Goal: Task Accomplishment & Management: Complete application form

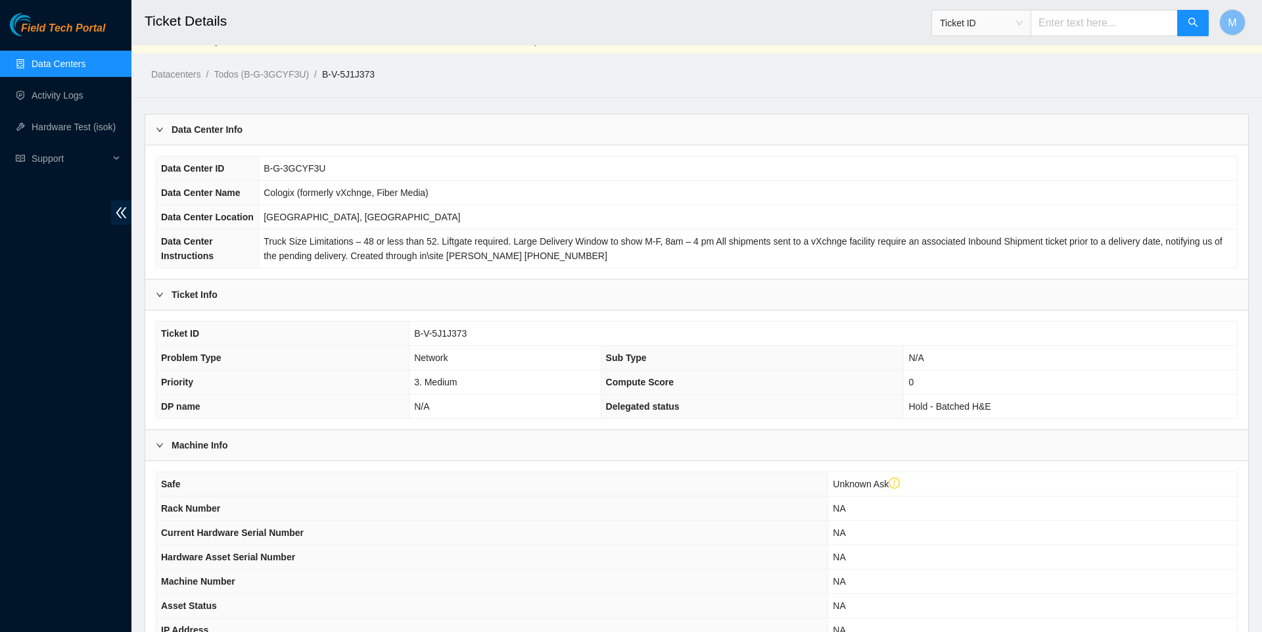
scroll to position [22, 0]
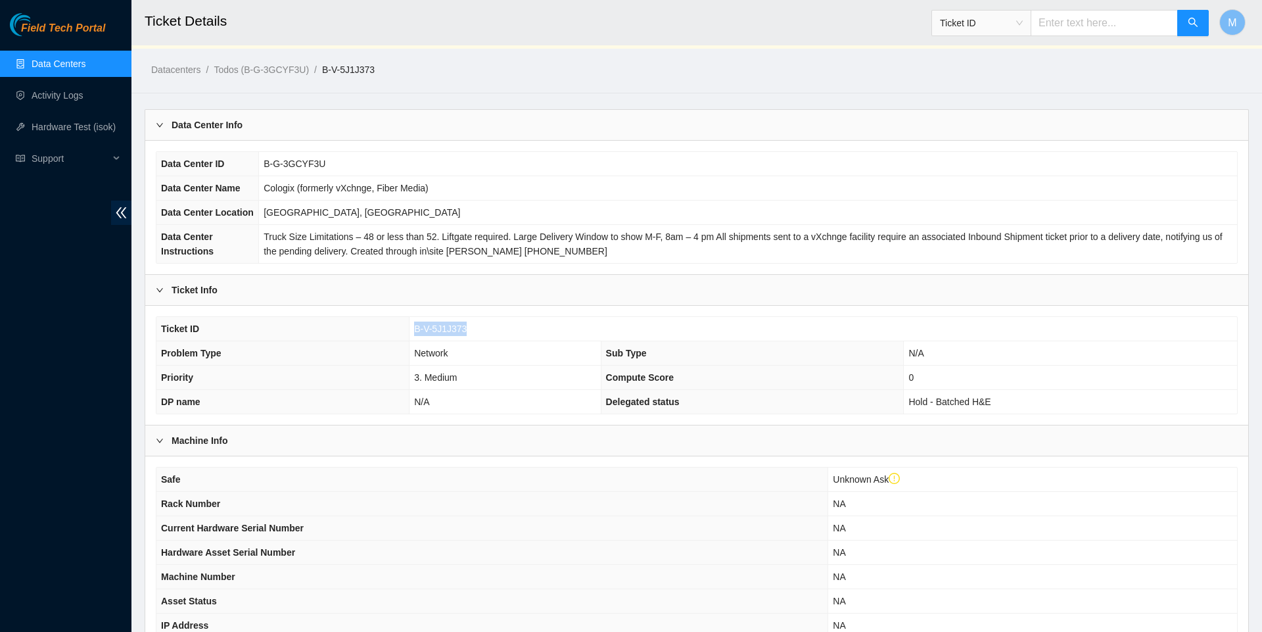
drag, startPoint x: 474, startPoint y: 367, endPoint x: 413, endPoint y: 353, distance: 62.2
click at [413, 341] on td "B-V-5J1J373" at bounding box center [822, 329] width 827 height 24
copy span "B-V-5J1J373"
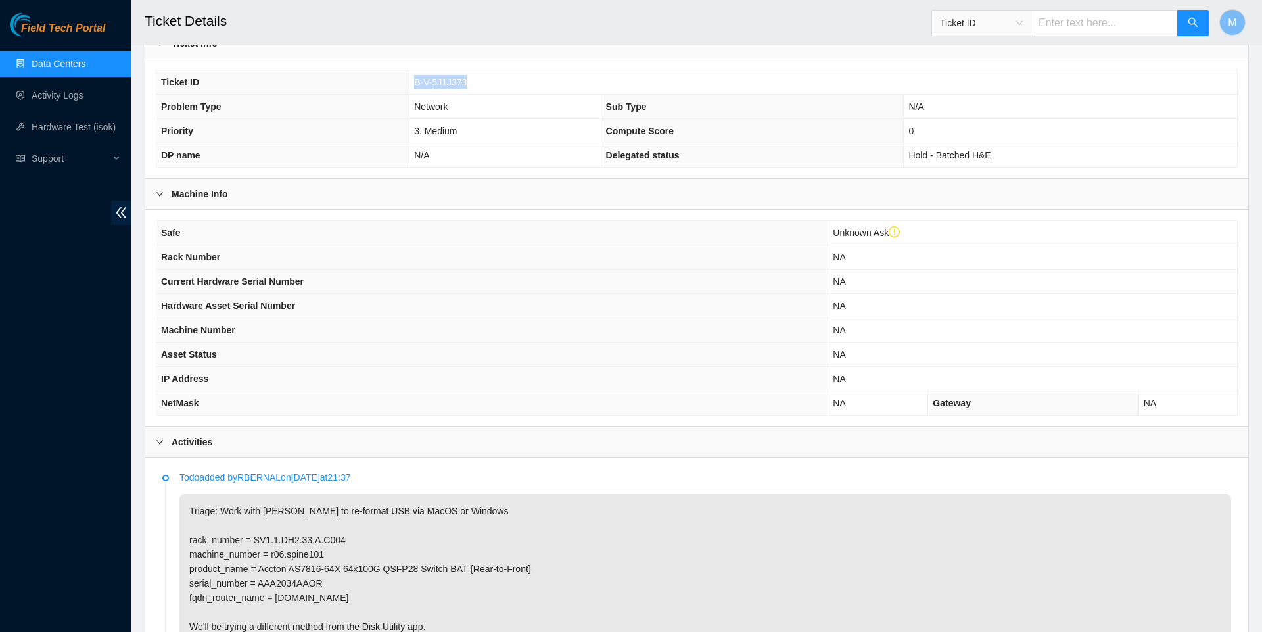
scroll to position [327, 0]
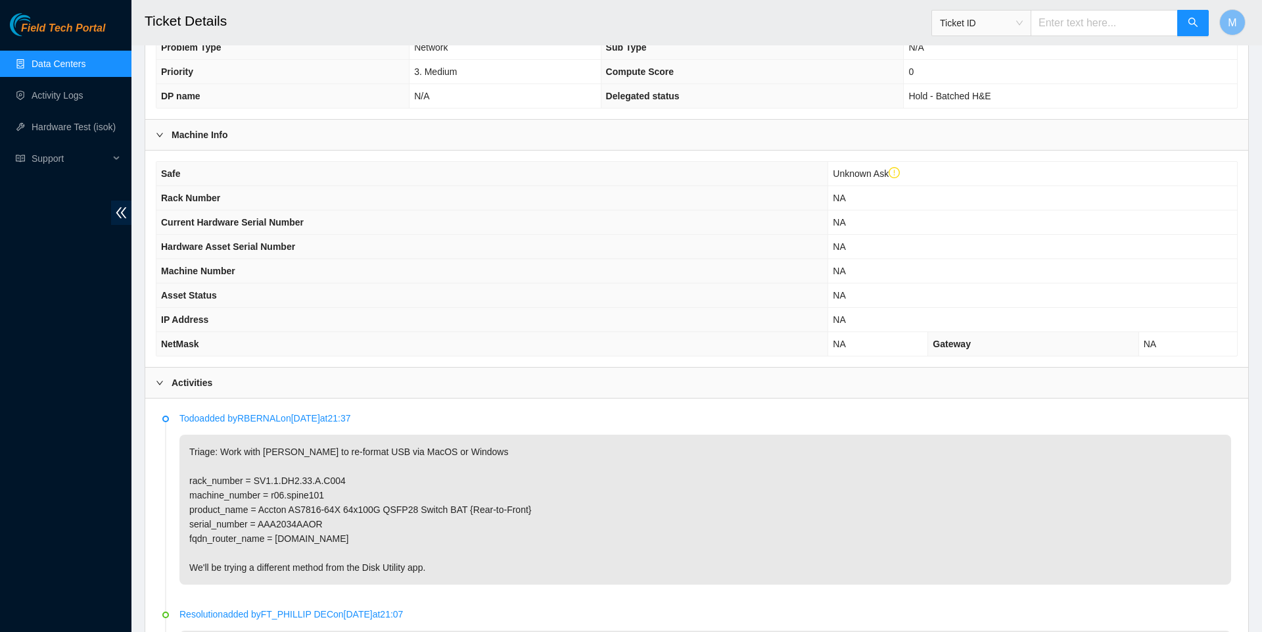
copy span "B-V-5J1J373"
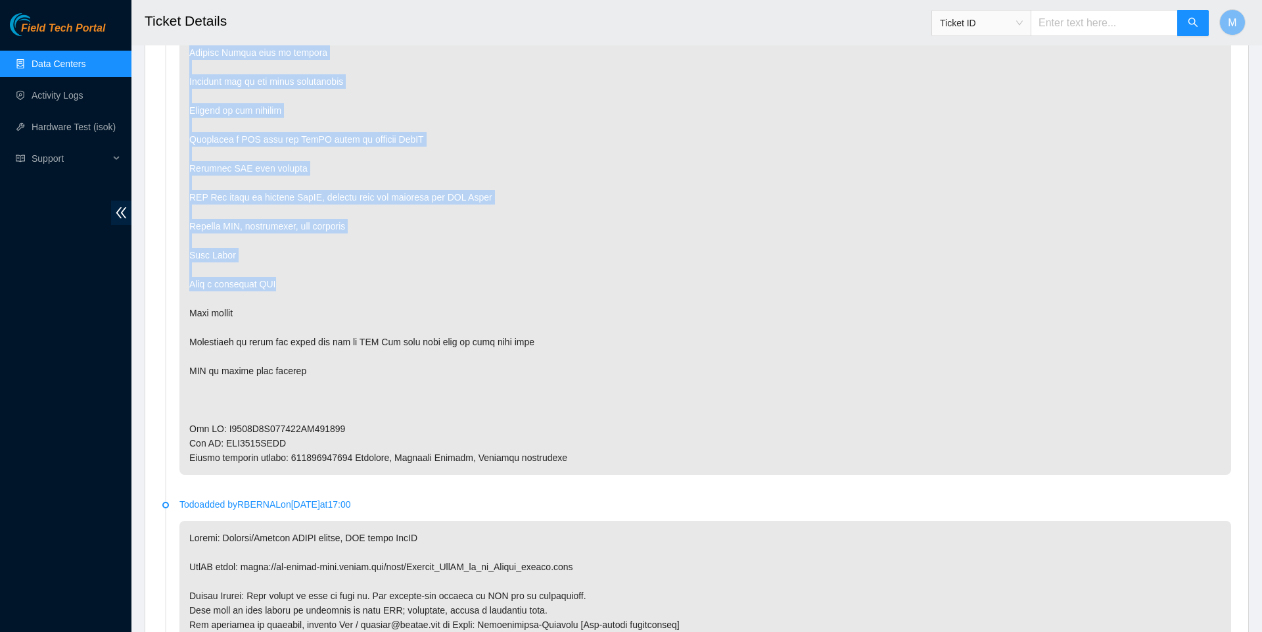
scroll to position [1281, 0]
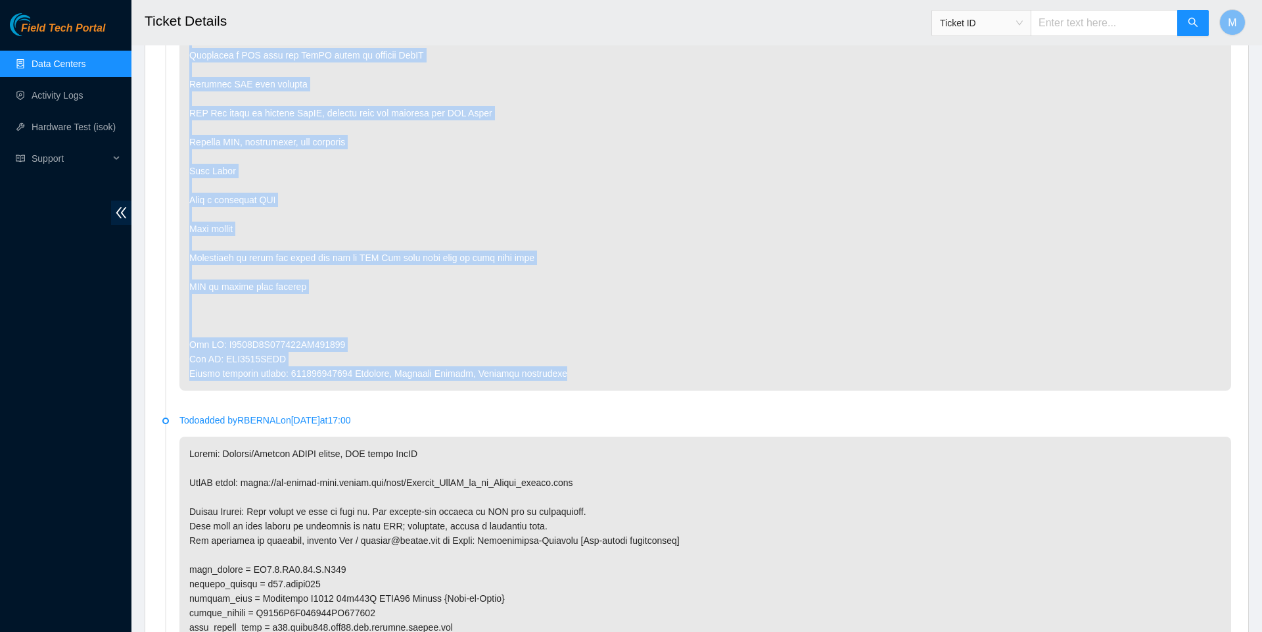
drag, startPoint x: 185, startPoint y: 177, endPoint x: 626, endPoint y: 438, distance: 511.8
click at [626, 390] on p at bounding box center [705, 34] width 1052 height 714
copy p "Worked with Mark and Daniel Located machine and verified label r06.spine101 SN:…"
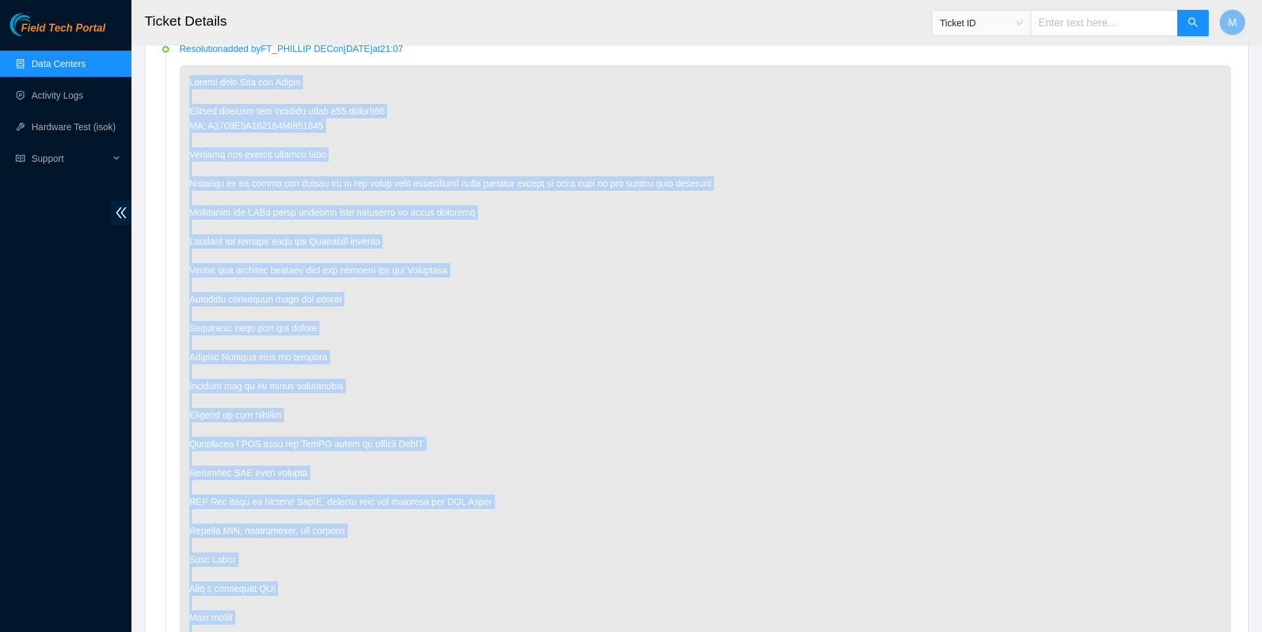
scroll to position [676, 0]
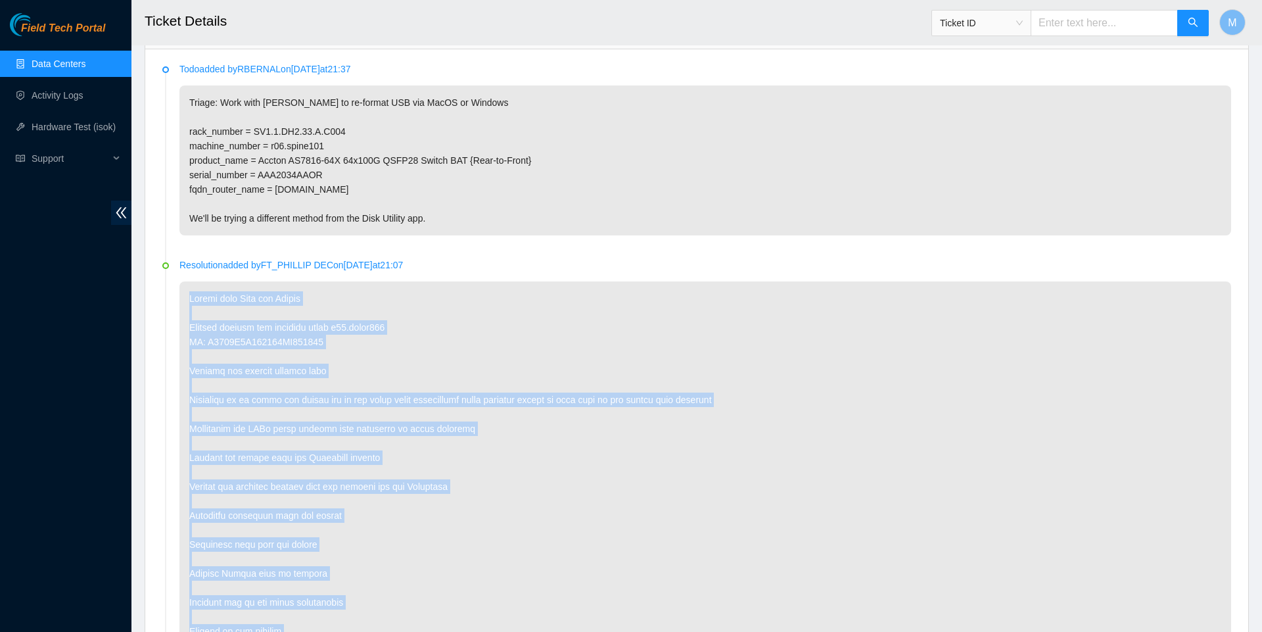
click at [677, 452] on p at bounding box center [705, 638] width 1052 height 714
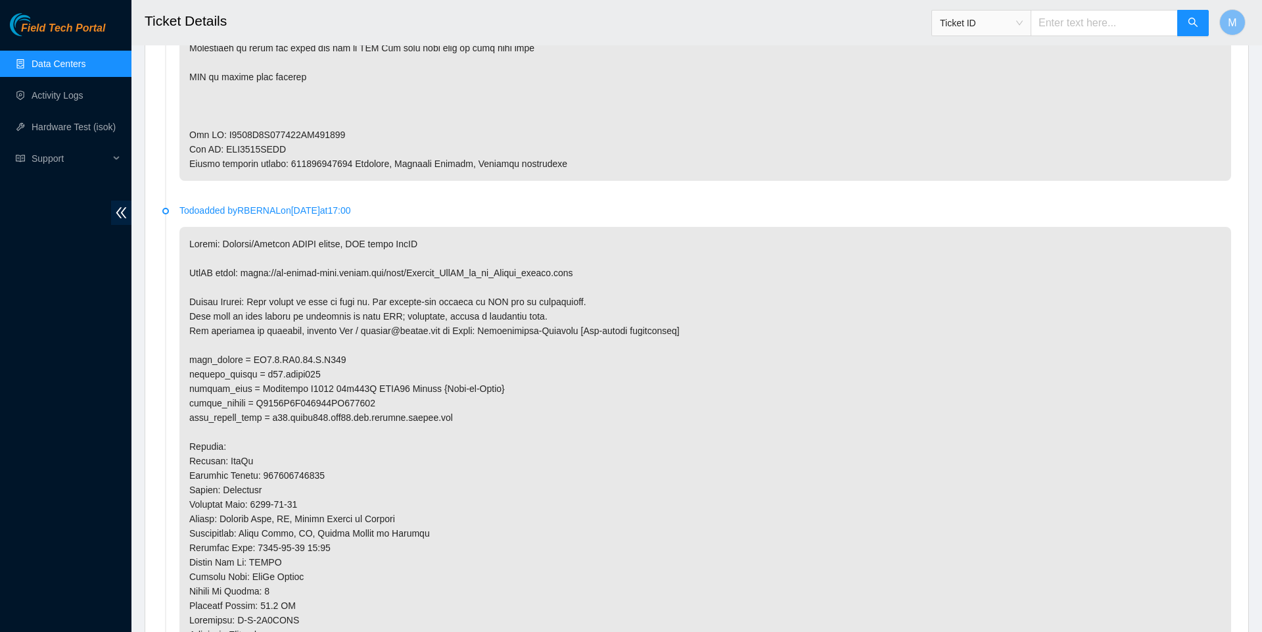
scroll to position [1513, 0]
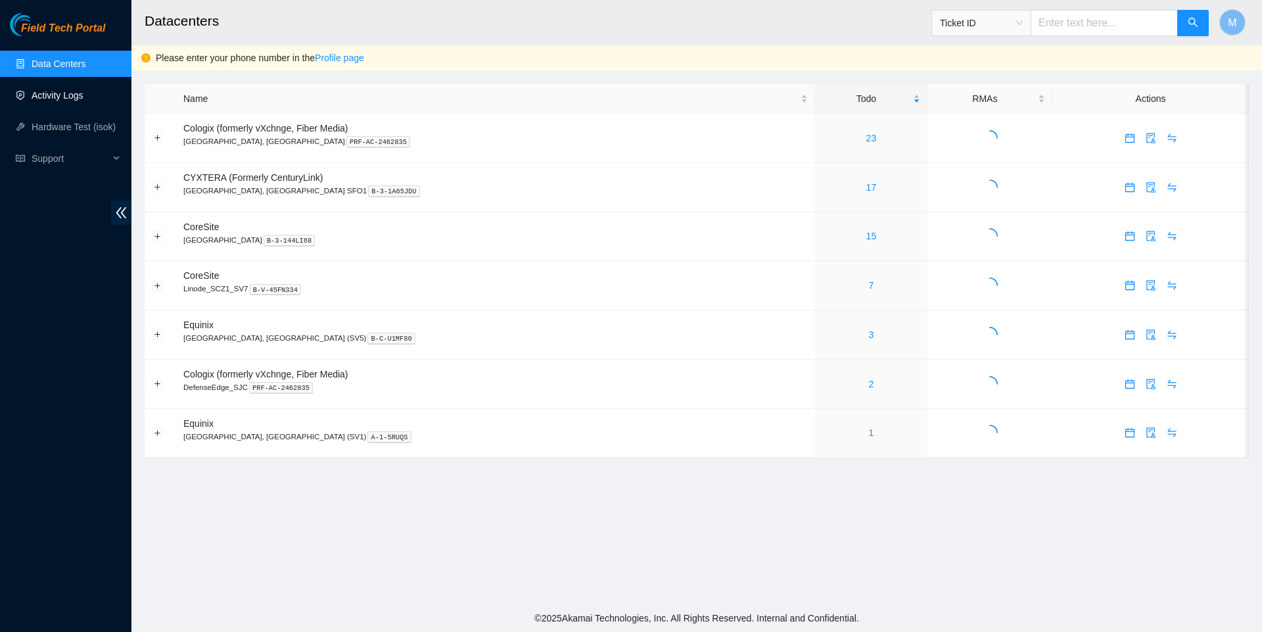
click at [83, 97] on link "Activity Logs" at bounding box center [58, 95] width 52 height 11
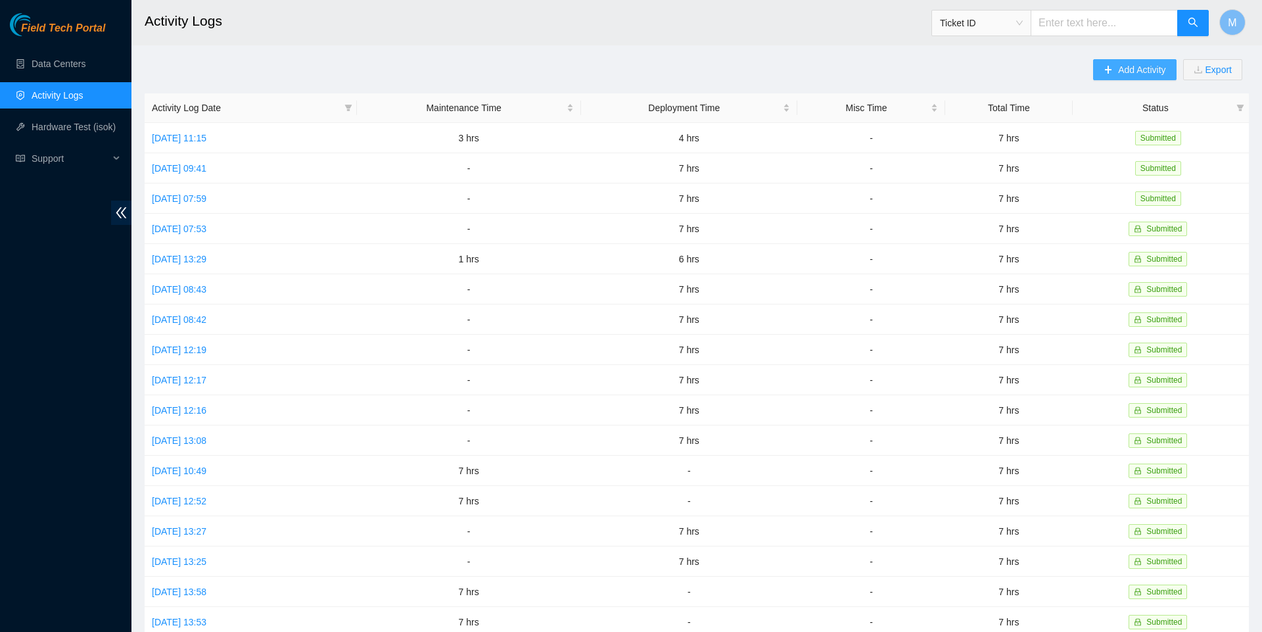
click at [1118, 68] on span "Add Activity" at bounding box center [1141, 69] width 47 height 14
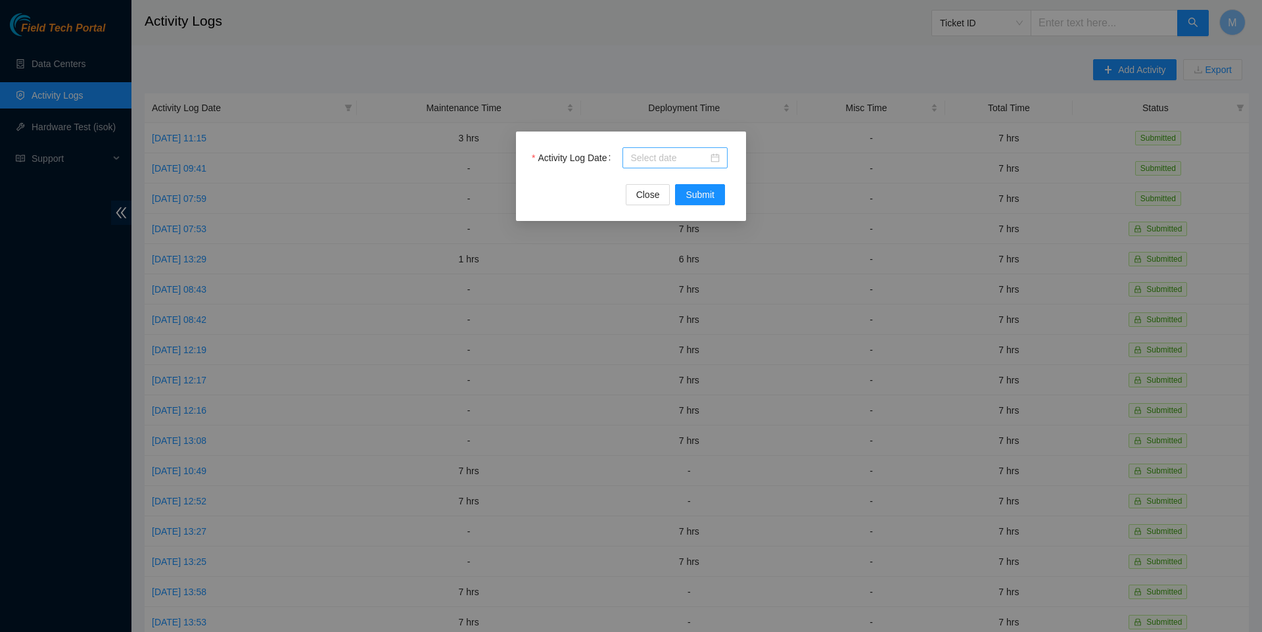
click at [715, 155] on div at bounding box center [674, 158] width 89 height 14
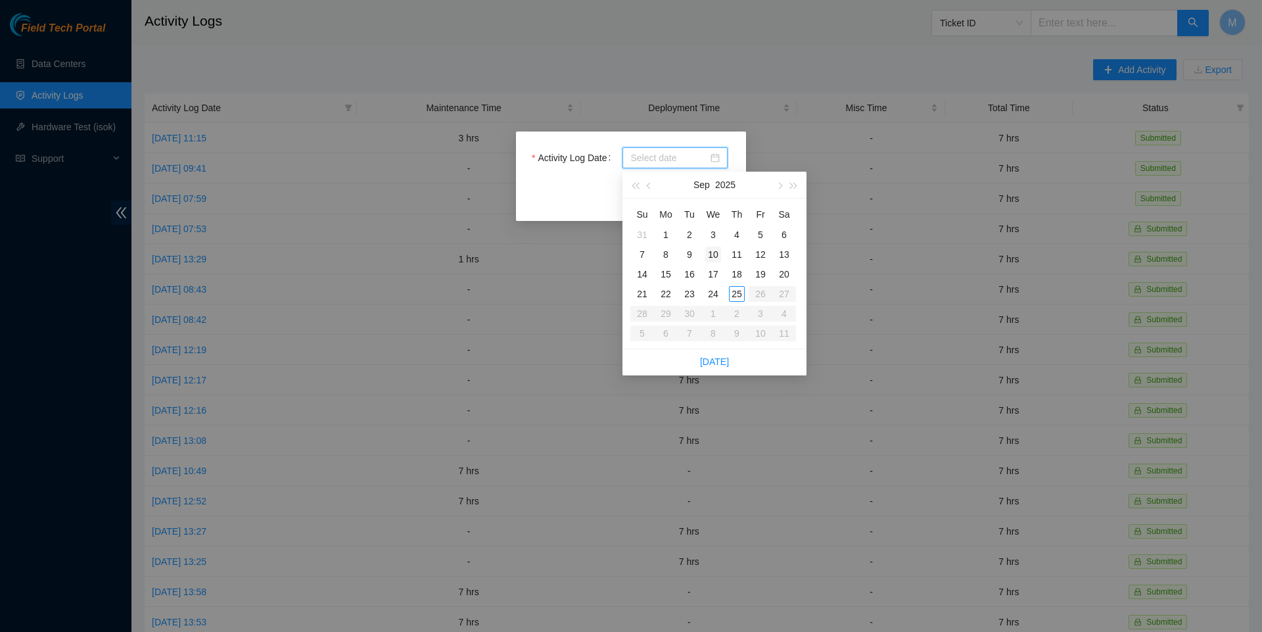
type input "2025-09-02"
type input "2025-09-17"
type input "2025-09-24"
click at [715, 293] on div "24" at bounding box center [713, 294] width 16 height 16
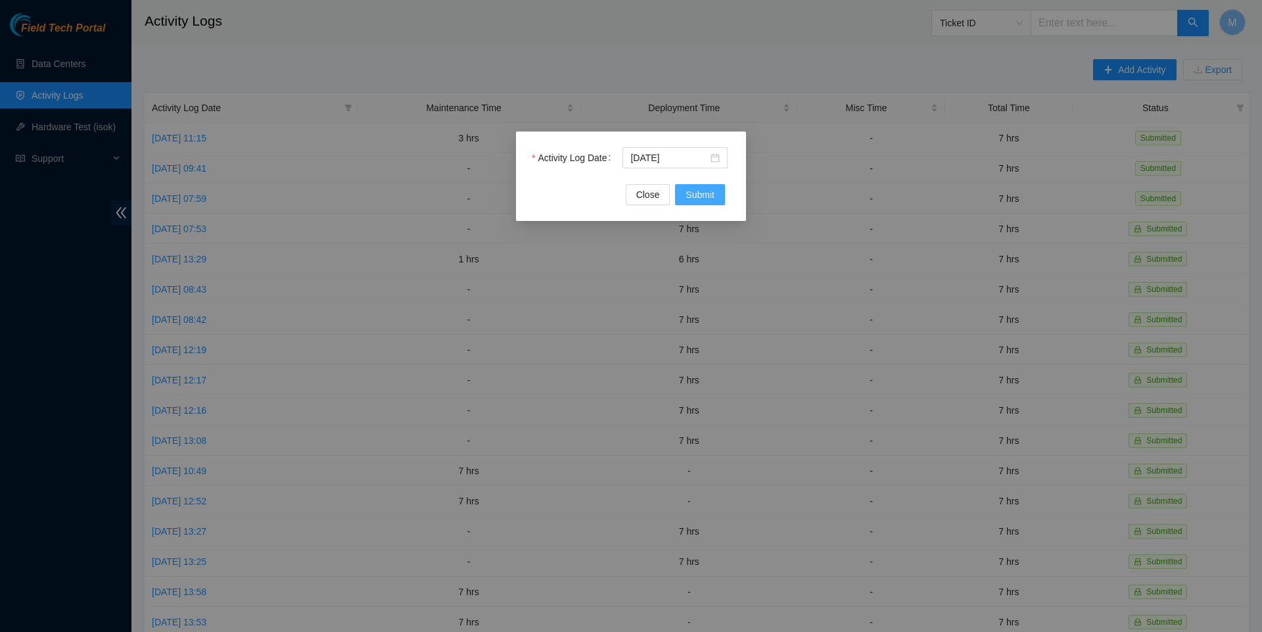
click at [698, 197] on span "Submit" at bounding box center [699, 194] width 29 height 14
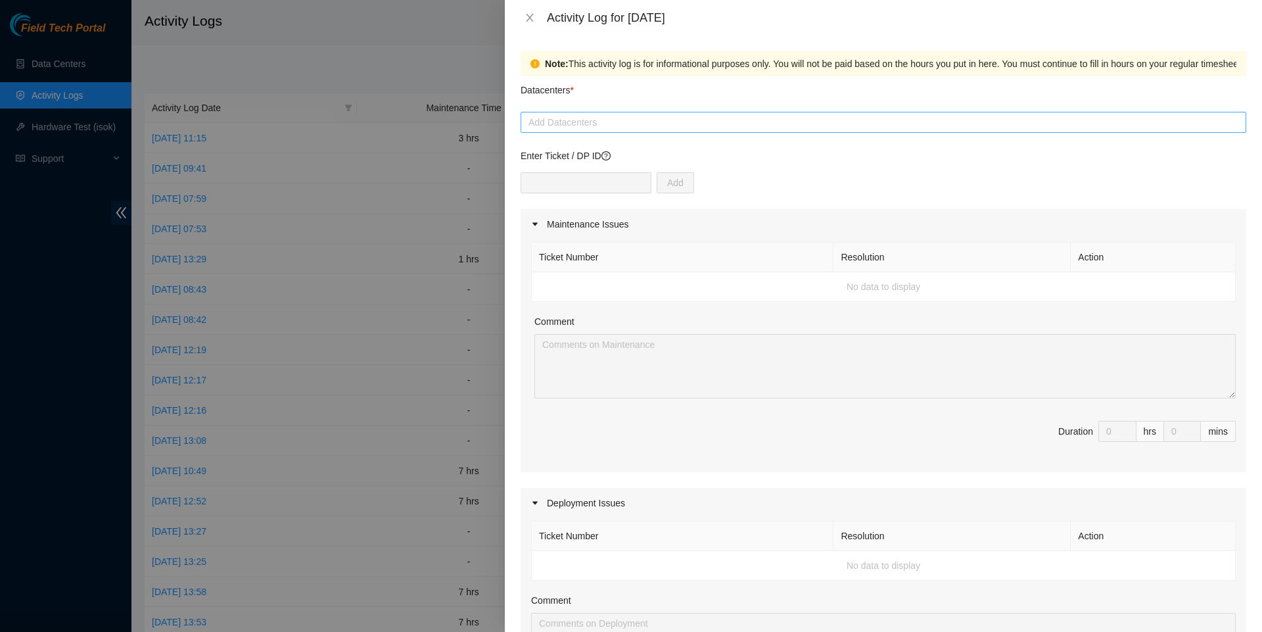
click at [657, 126] on div at bounding box center [883, 122] width 719 height 16
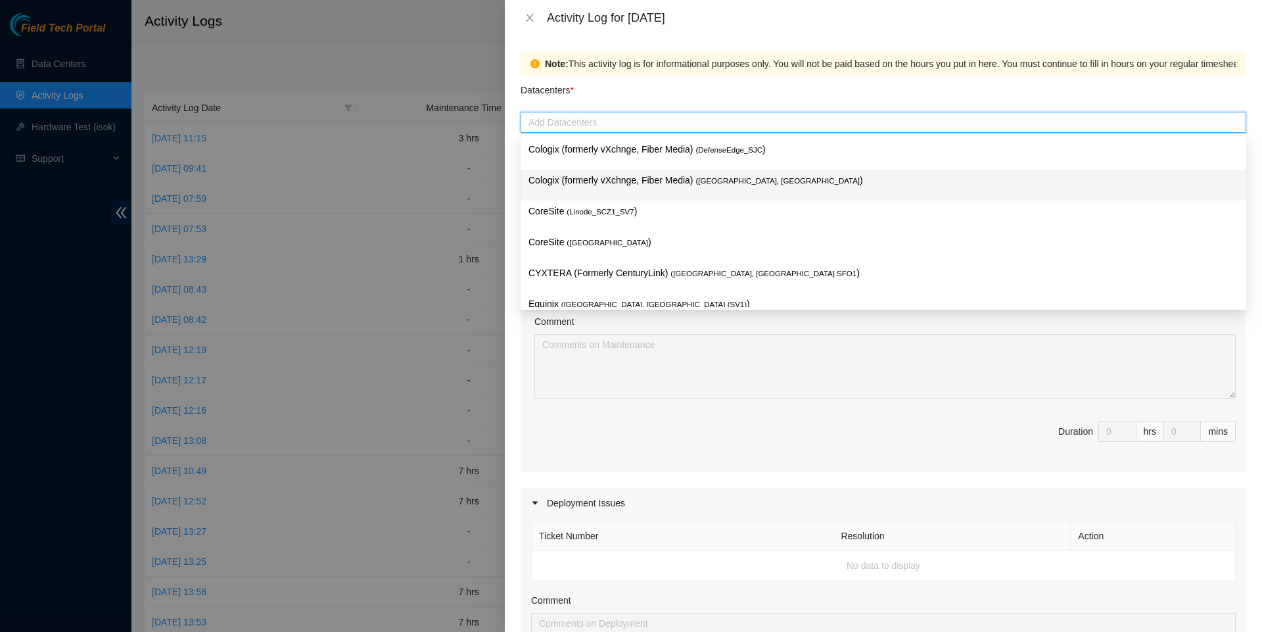
click at [630, 180] on p "Cologix (formerly vXchnge, Fiber Media) ( Santa Clara, CA )" at bounding box center [883, 180] width 710 height 15
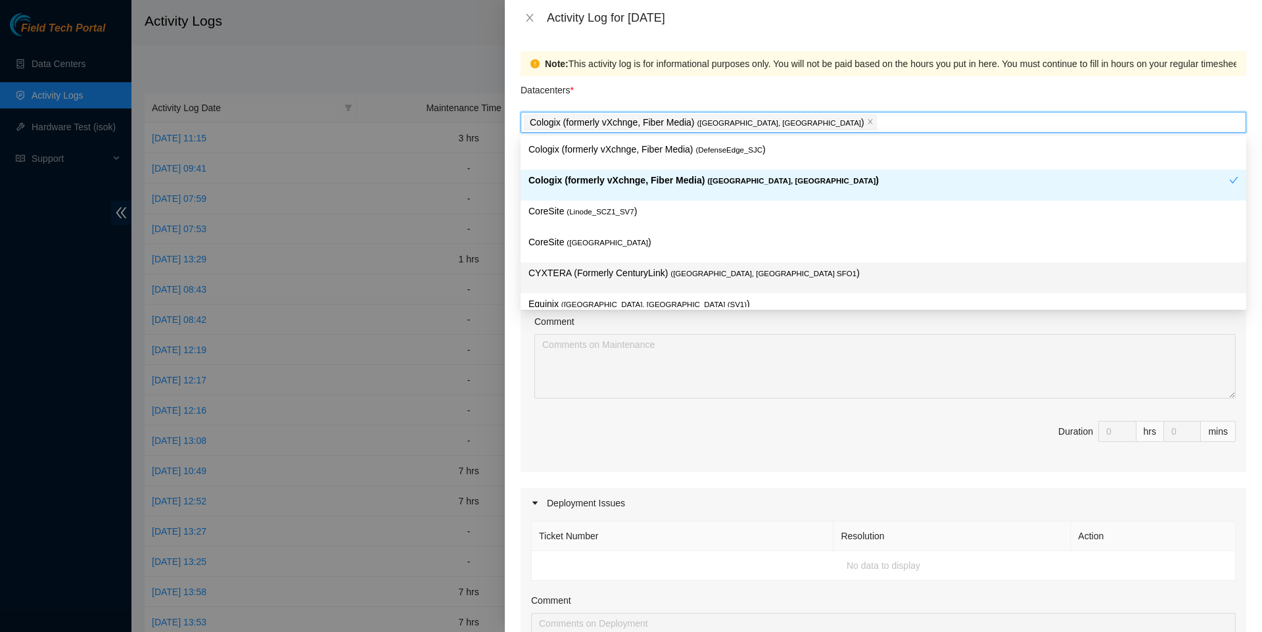
click at [629, 484] on div "Maintenance Issues Ticket Number Resolution Action No data to display Comment D…" at bounding box center [884, 579] width 726 height 741
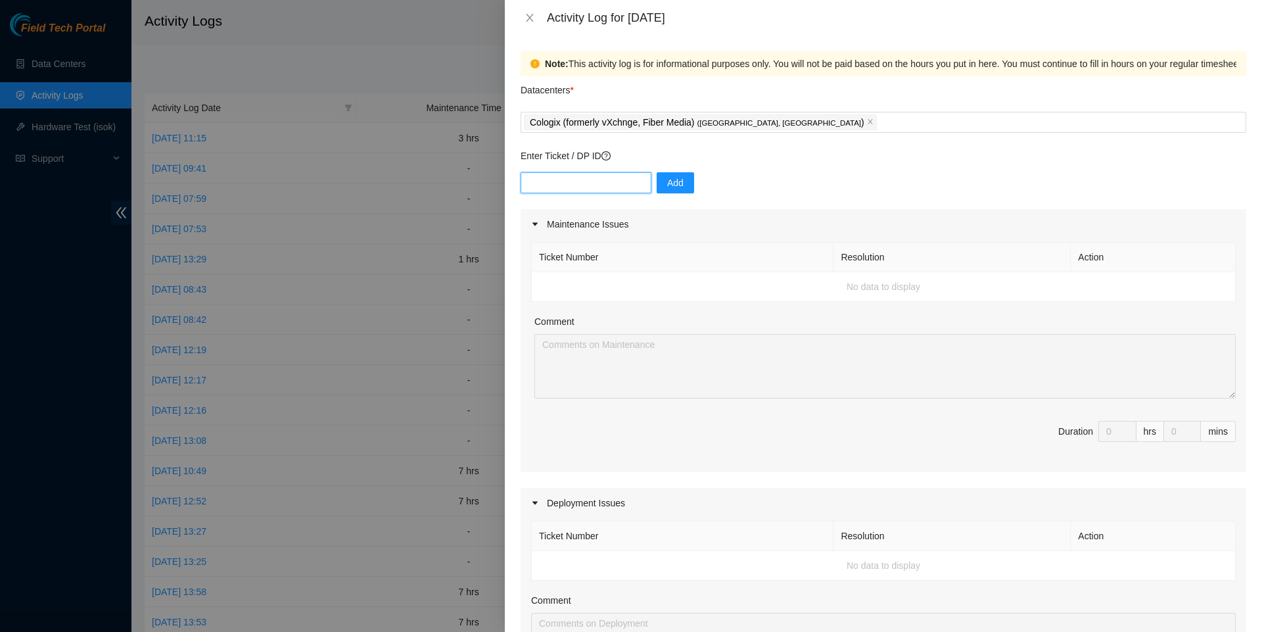
click at [626, 185] on input "text" at bounding box center [586, 182] width 131 height 21
paste input "DP79324"
type input "DP79324"
click at [682, 190] on span "Add" at bounding box center [675, 182] width 16 height 14
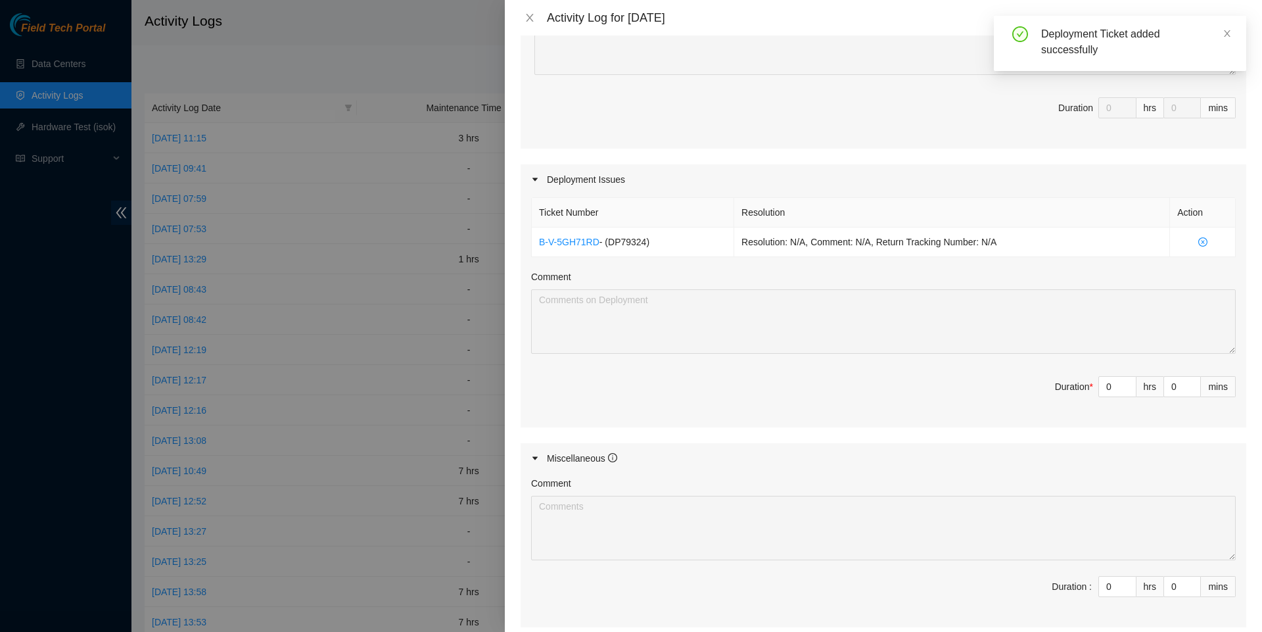
scroll to position [327, 0]
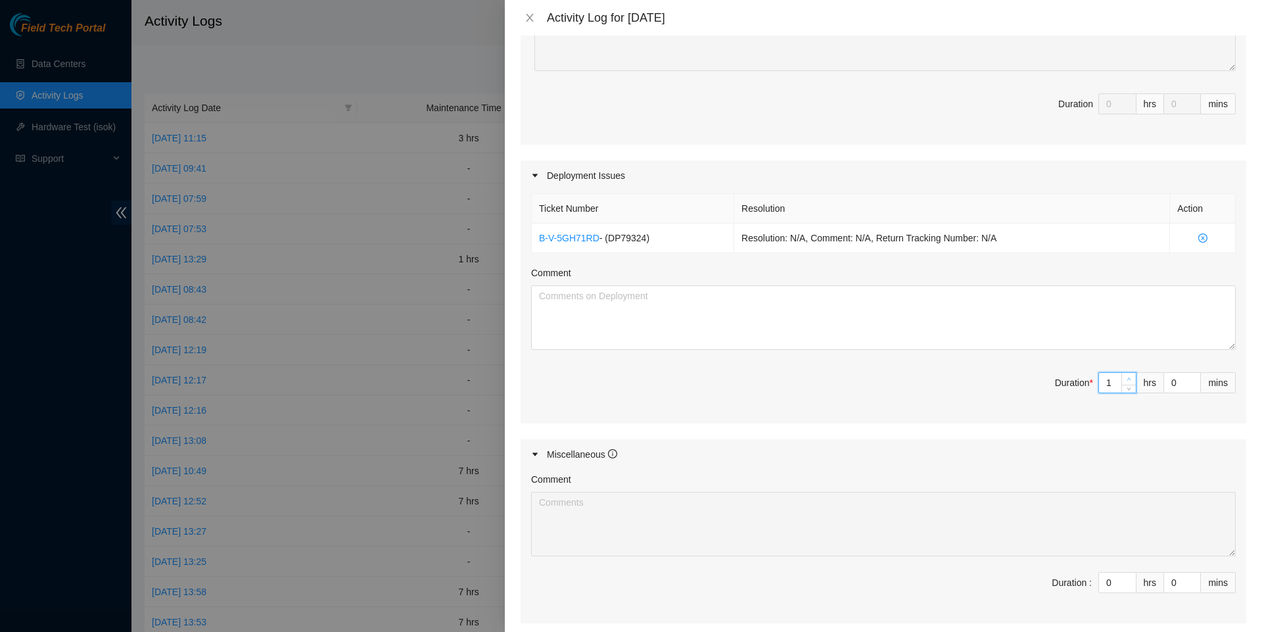
type input "1"
click at [1126, 381] on icon "up" at bounding box center [1128, 379] width 5 height 5
type input "2"
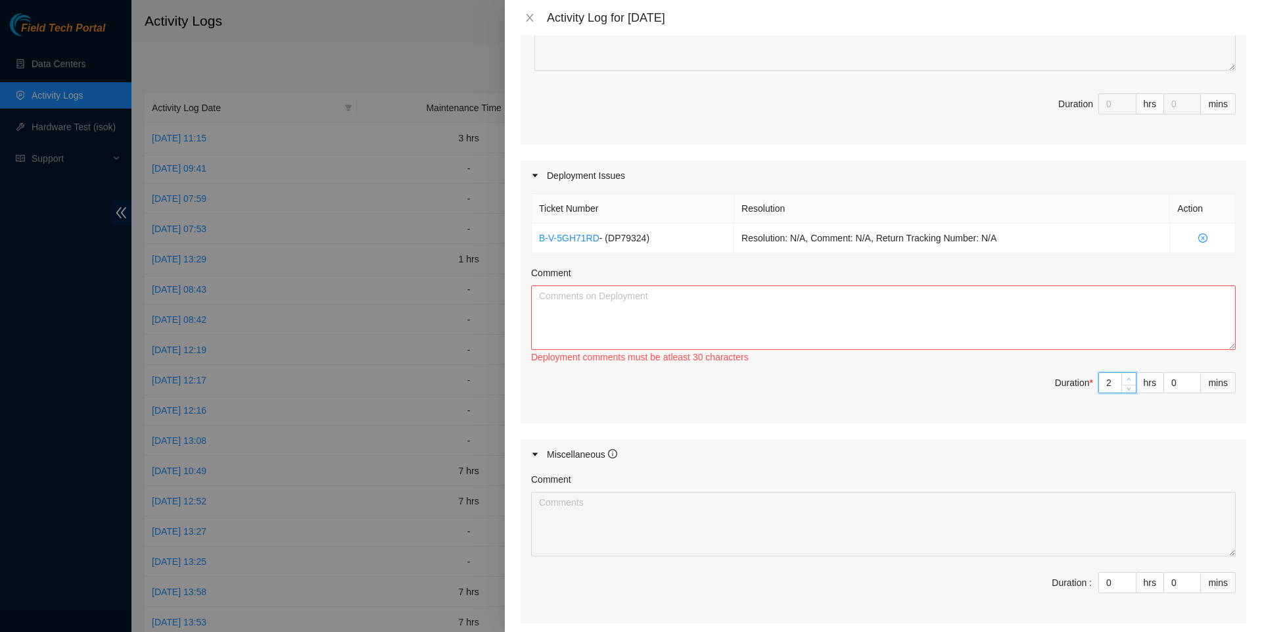
click at [1126, 381] on icon "up" at bounding box center [1128, 379] width 5 height 5
type input "3"
click at [1126, 381] on icon "up" at bounding box center [1128, 379] width 5 height 5
type input "4"
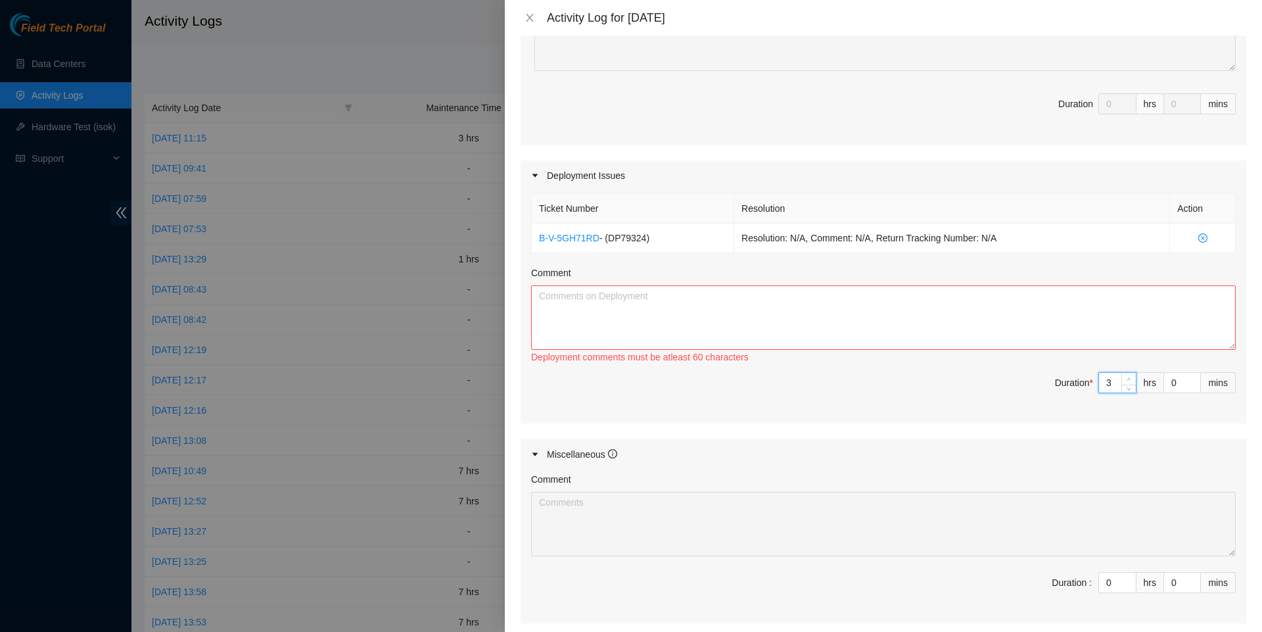
type input "4"
click at [1126, 381] on icon "up" at bounding box center [1128, 379] width 5 height 5
click at [1023, 329] on textarea "Comment" at bounding box center [883, 317] width 705 height 64
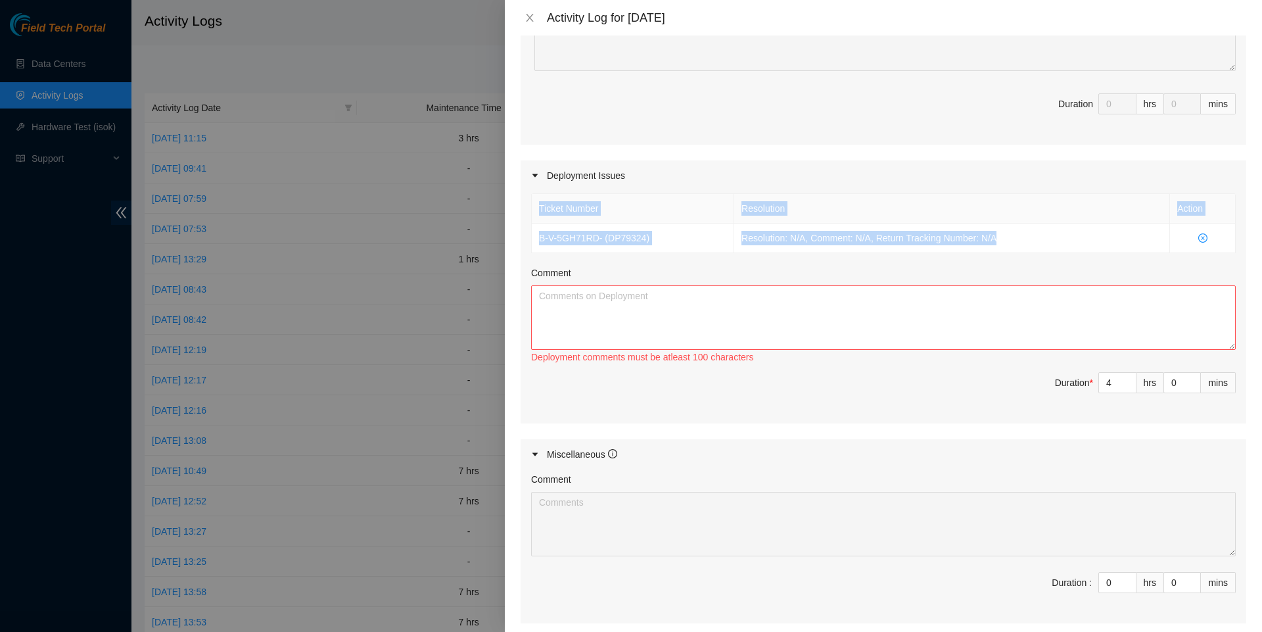
drag, startPoint x: 1021, startPoint y: 247, endPoint x: 531, endPoint y: 246, distance: 490.3
click at [531, 246] on div "Ticket Number Resolution Action B-V-5GH71RD - ( DP79324 ) Resolution: N/A, Comm…" at bounding box center [883, 223] width 705 height 60
click at [538, 251] on td "B-V-5GH71RD - ( DP79324 )" at bounding box center [633, 238] width 202 height 30
drag, startPoint x: 538, startPoint y: 246, endPoint x: 1065, endPoint y: 248, distance: 527.8
click at [1065, 248] on tr "B-V-5GH71RD - ( DP79324 ) Resolution: N/A, Comment: N/A, Return Tracking Number…" at bounding box center [884, 238] width 704 height 30
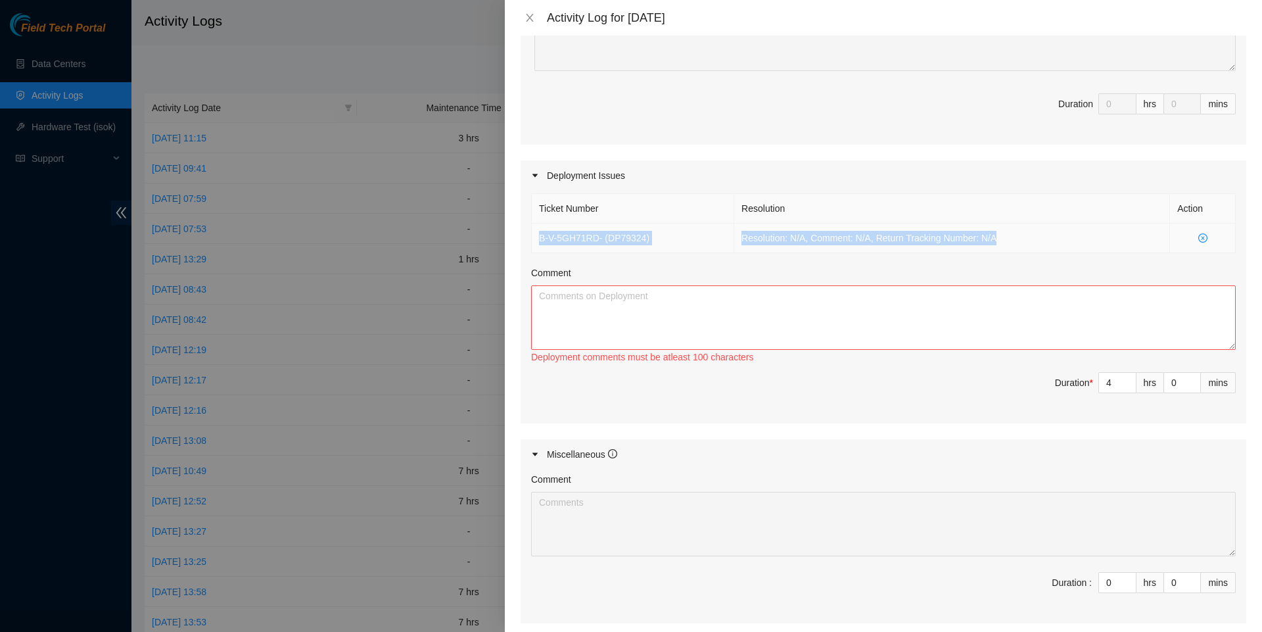
copy tr "B-V-5GH71RD - ( DP79324 ) Resolution: N/A, Comment: N/A, Return Tracking Number…"
click at [897, 339] on textarea "Comment" at bounding box center [883, 317] width 705 height 64
paste textarea "B-V-5GH71RD - (DP79324) Resolution: N/A, Comment: N/A, Return Tracking Number: …"
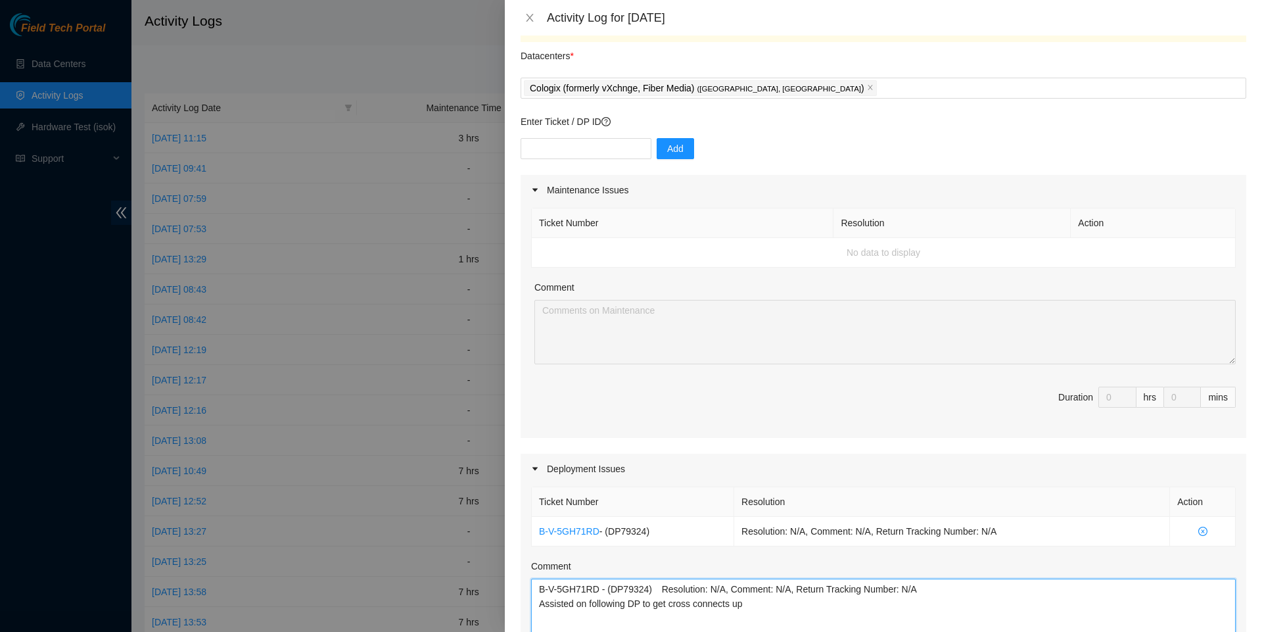
scroll to position [129, 0]
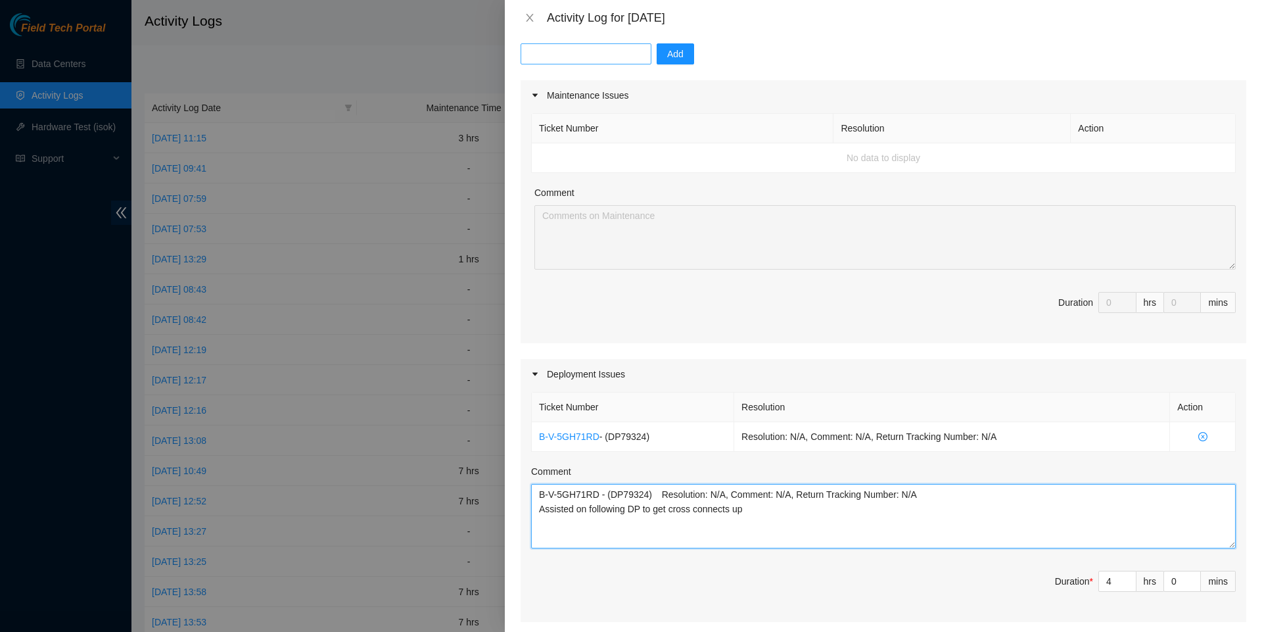
type textarea "B-V-5GH71RD - (DP79324) Resolution: N/A, Comment: N/A, Return Tracking Number: …"
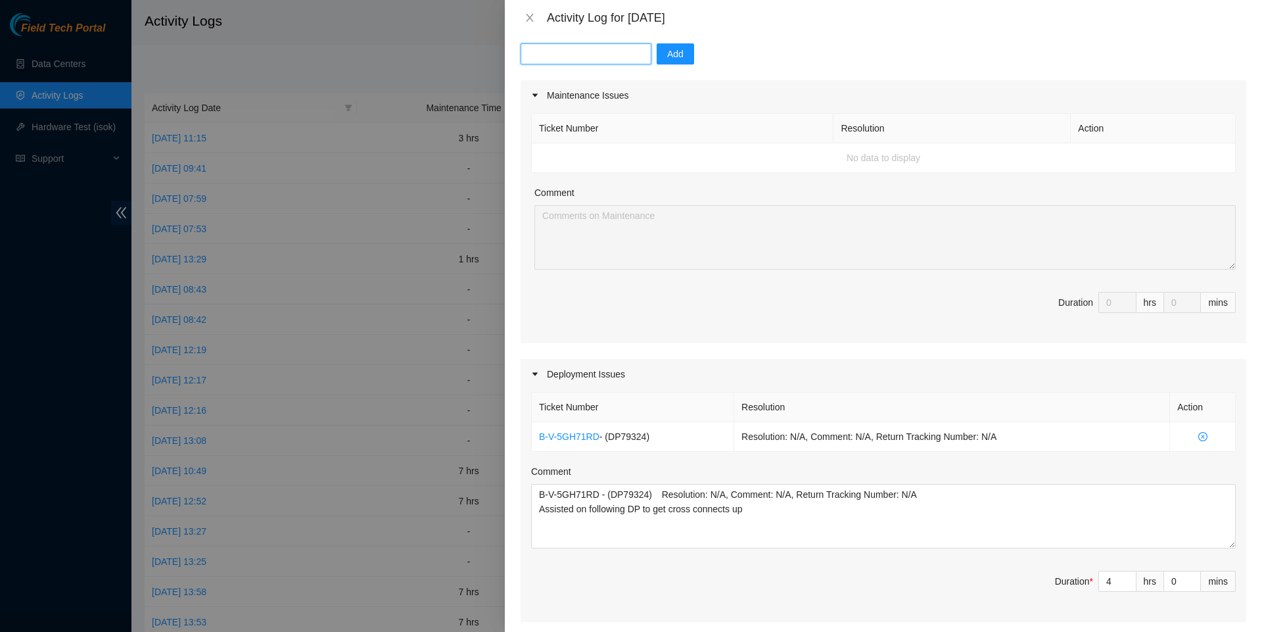
click at [639, 58] on input "text" at bounding box center [586, 53] width 131 height 21
paste input "B-V-5J1J373"
type input "B-V-5J1J373"
click at [684, 55] on span "Add" at bounding box center [675, 54] width 16 height 14
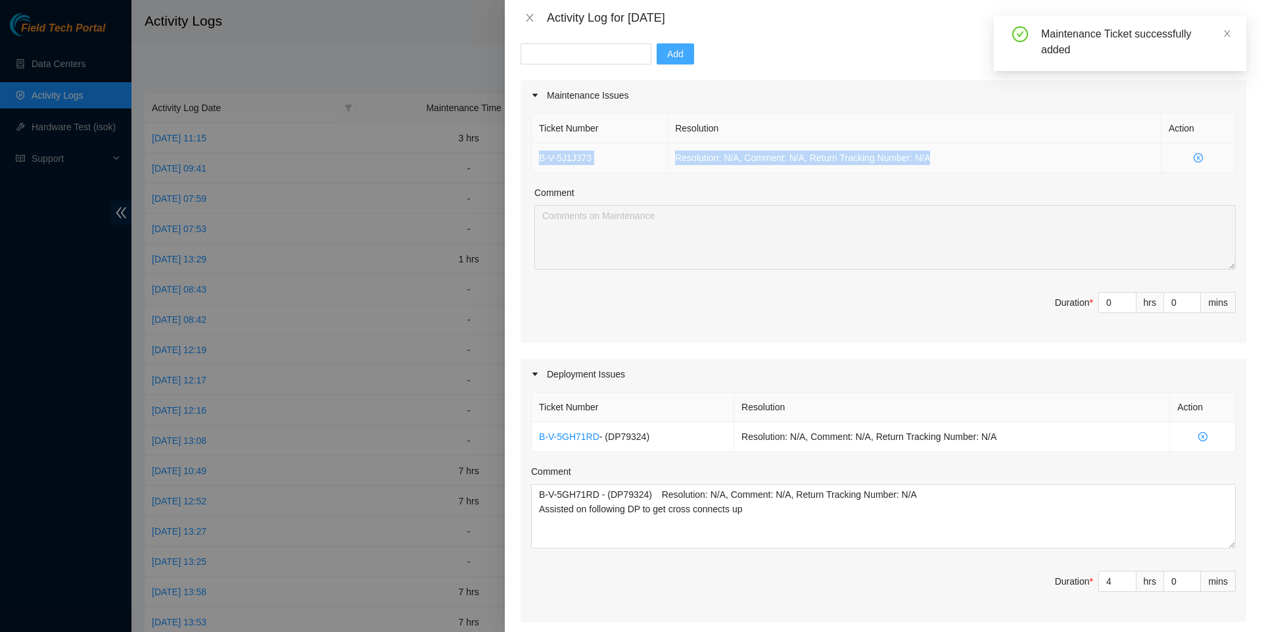
drag, startPoint x: 950, startPoint y: 162, endPoint x: 535, endPoint y: 162, distance: 415.4
click at [535, 162] on tr "B-V-5J1J373 Resolution: N/A, Comment: N/A, Return Tracking Number: N/A" at bounding box center [884, 158] width 704 height 30
copy tr "B-V-5J1J373 Resolution: N/A, Comment: N/A, Return Tracking Number: N/A"
type input "1"
type input "5"
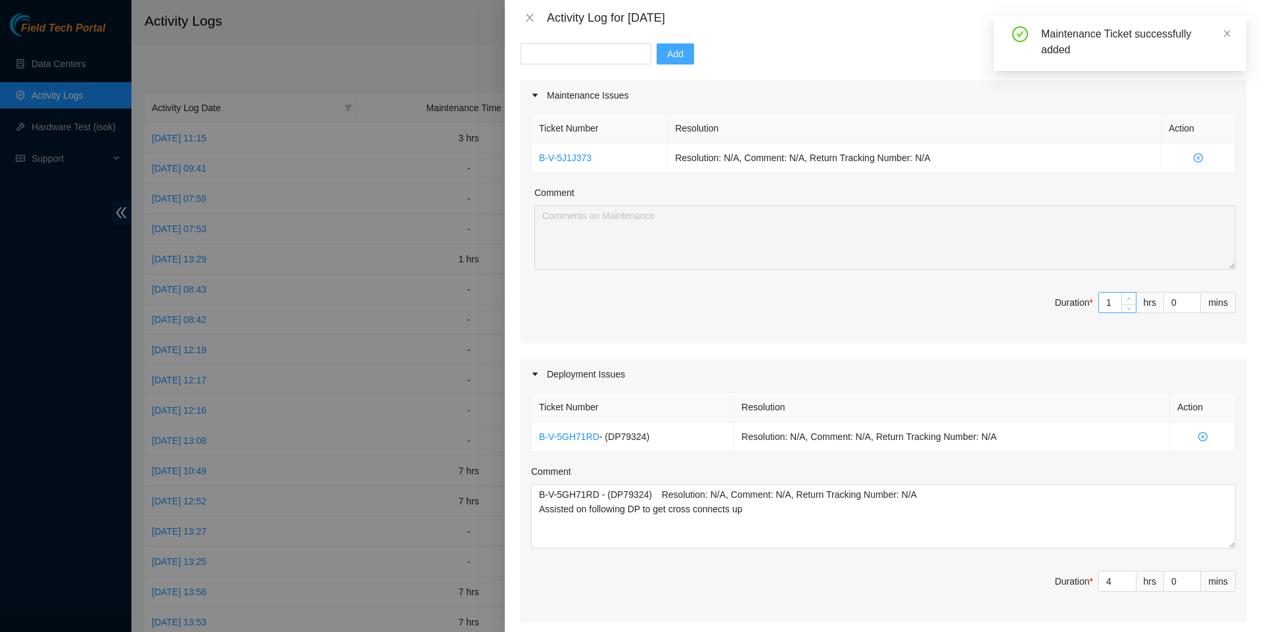
click at [1125, 303] on span "up" at bounding box center [1129, 299] width 8 height 8
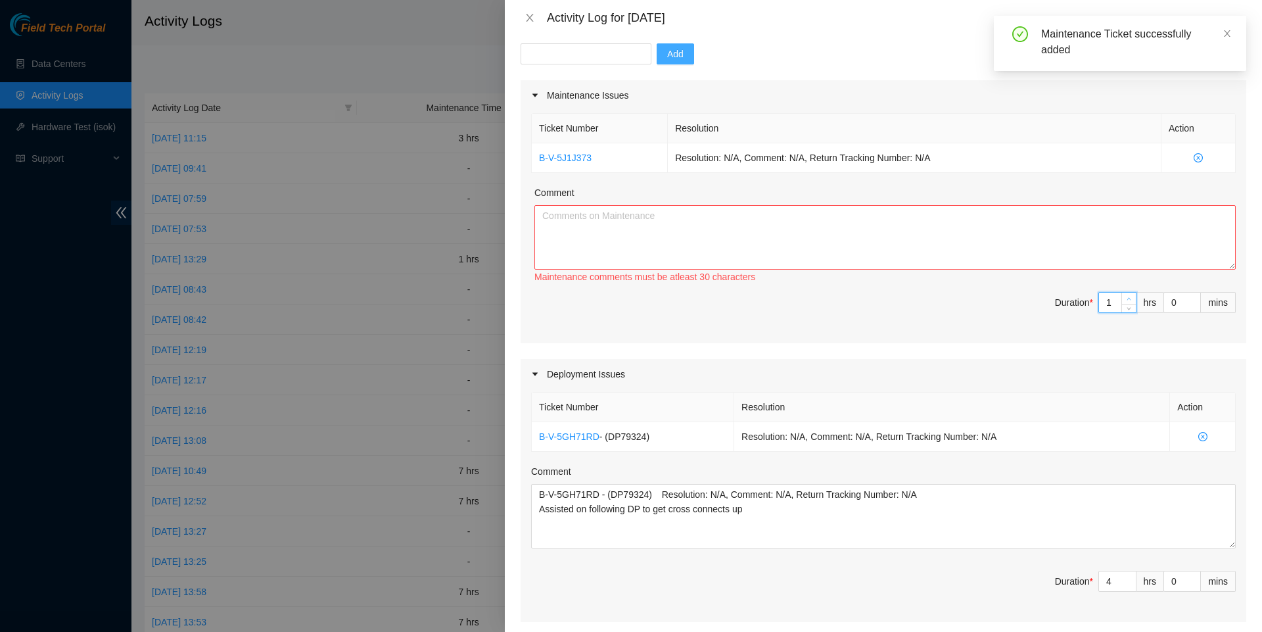
type input "2"
type input "6"
click at [1125, 303] on span "up" at bounding box center [1129, 299] width 8 height 8
type input "3"
type input "7"
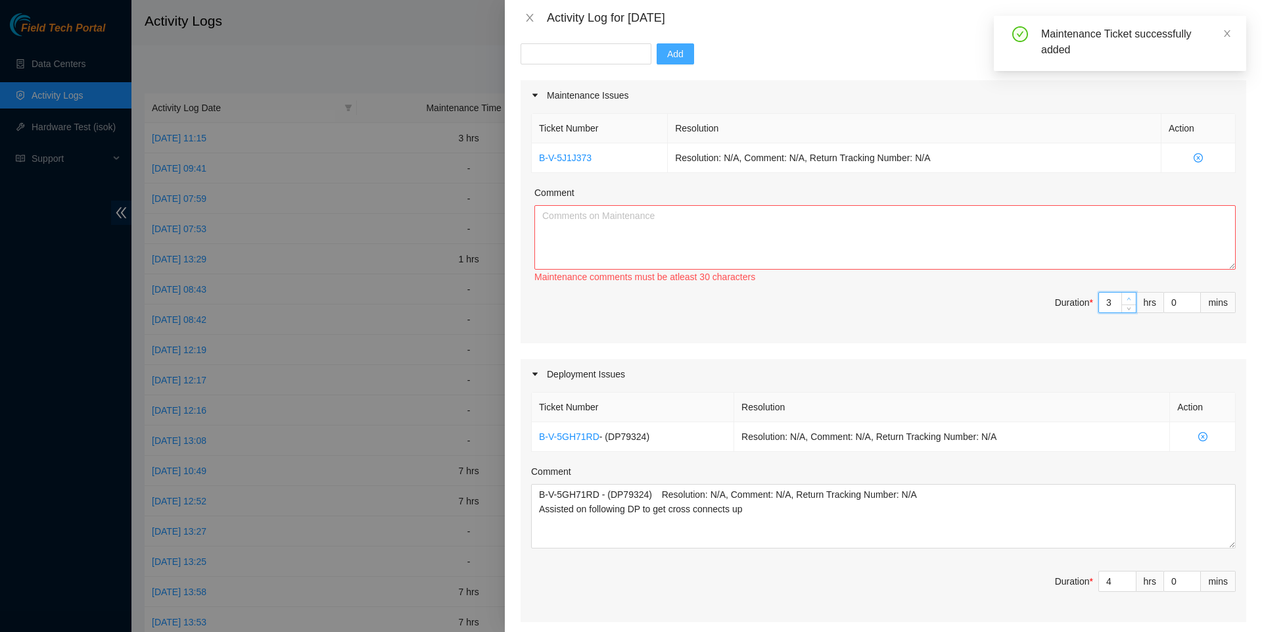
click at [1125, 303] on span "up" at bounding box center [1129, 299] width 8 height 8
type input "4"
type input "8"
click at [1125, 303] on span "up" at bounding box center [1129, 299] width 8 height 8
click at [718, 261] on textarea "Comment" at bounding box center [884, 237] width 701 height 64
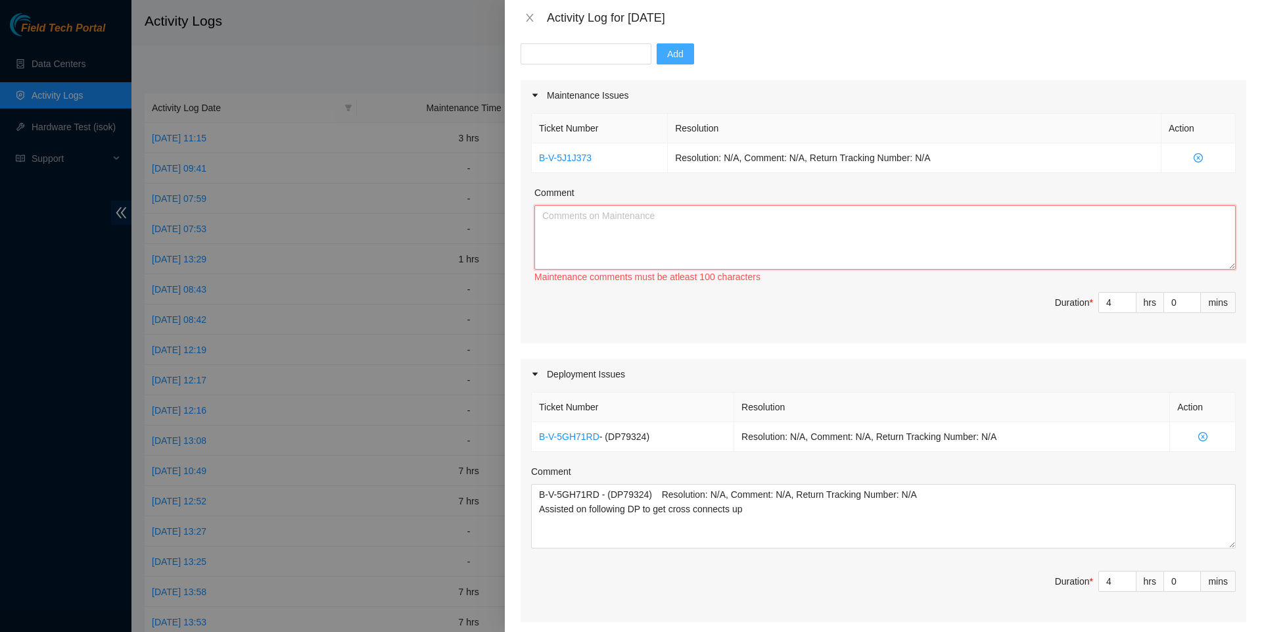
paste textarea "Worked with Mark and Daniel Located machine and verified label r06.spine101 SN:…"
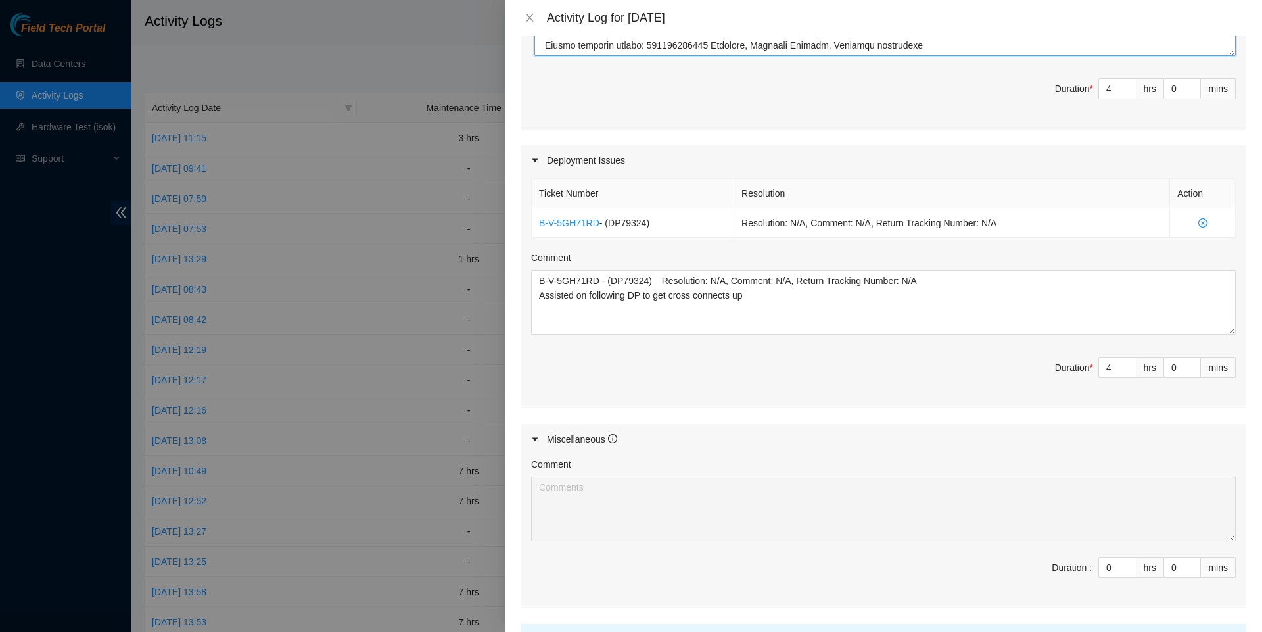
scroll to position [277, 0]
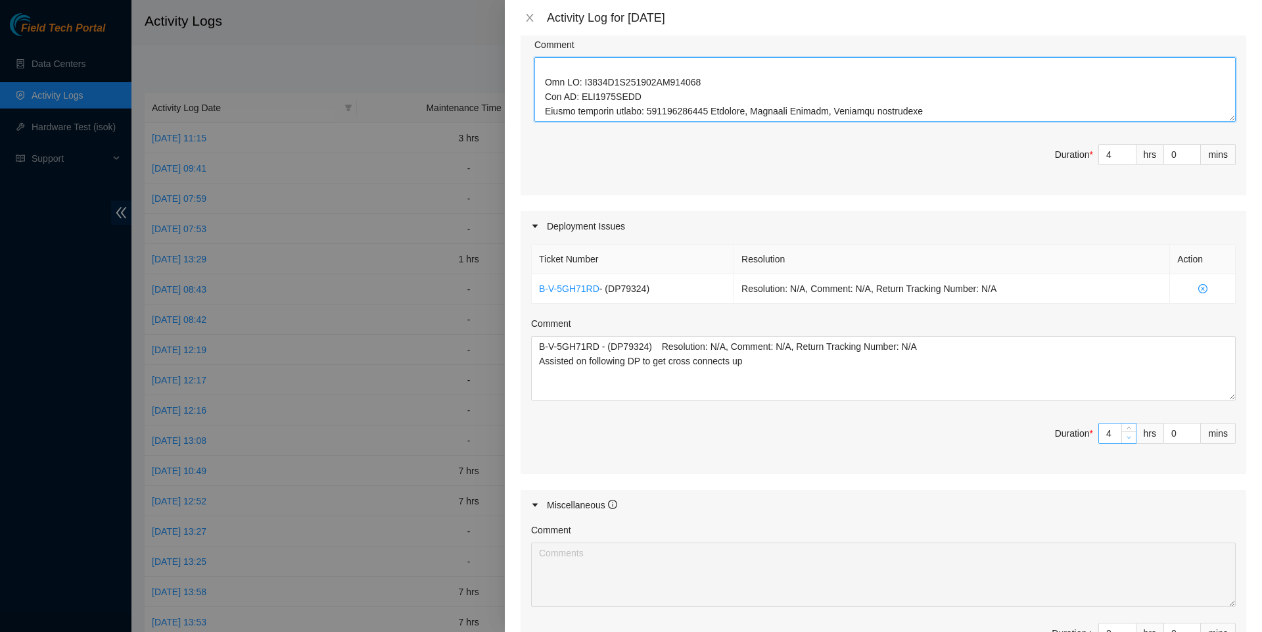
type textarea "Worked with Mark and Daniel Located machine and verified label r06.spine101 SN:…"
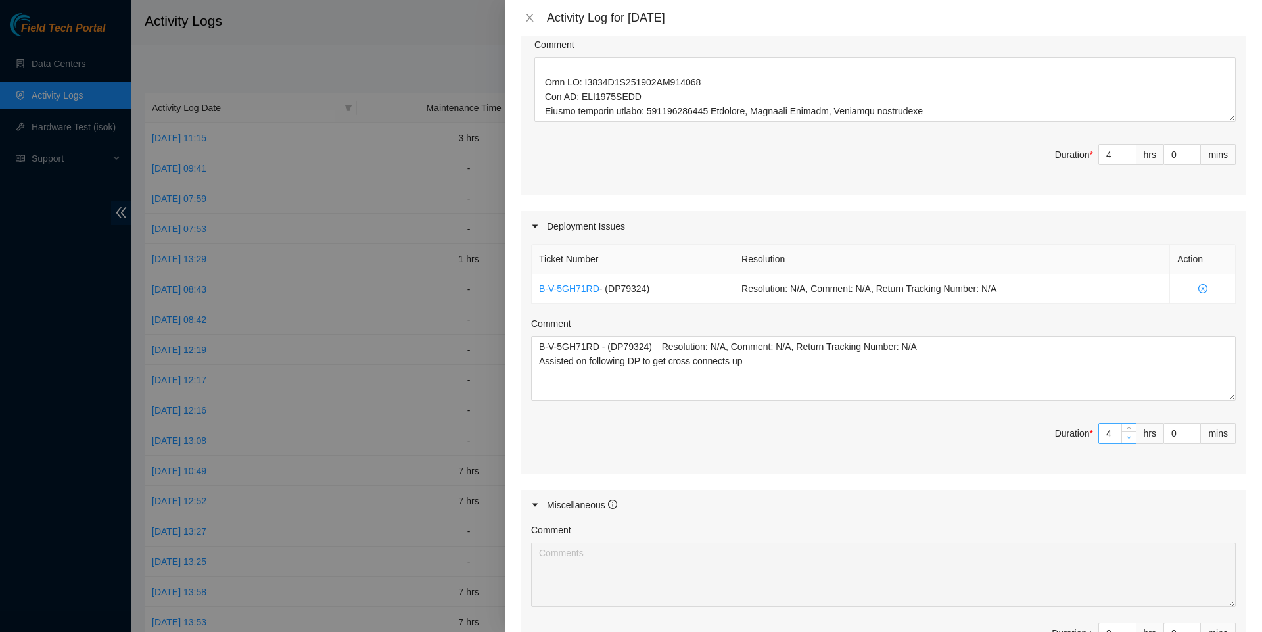
type input "3"
type input "7"
click at [1126, 440] on icon "down" at bounding box center [1128, 437] width 5 height 5
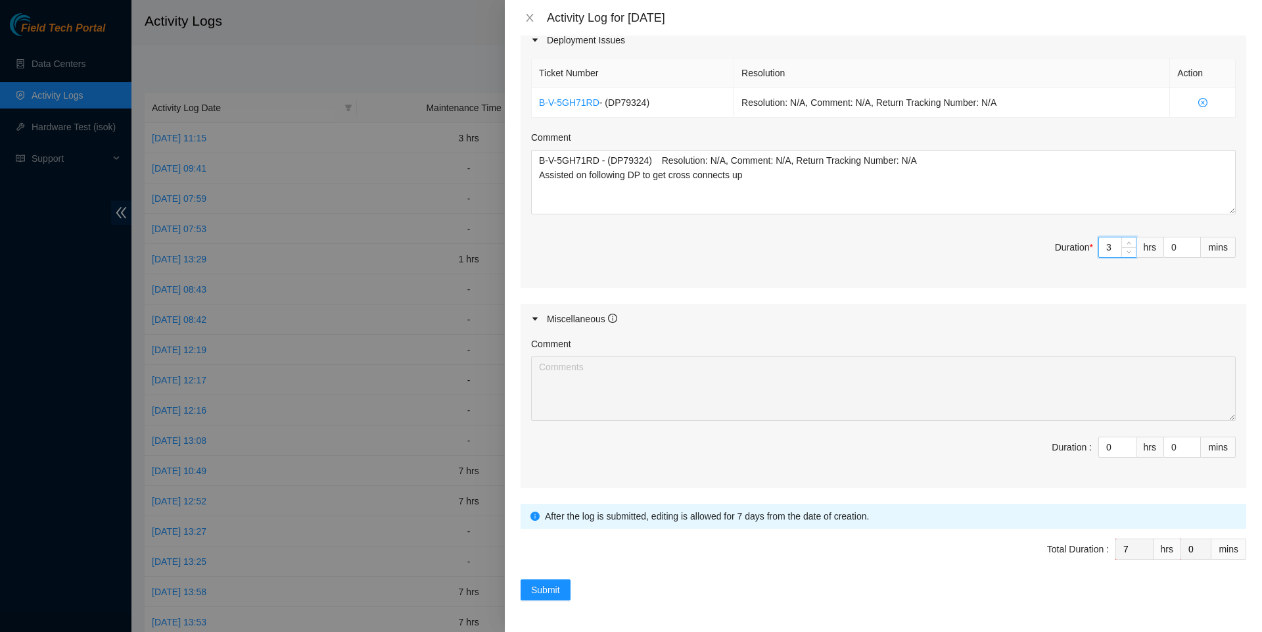
scroll to position [482, 0]
click at [542, 587] on span "Submit" at bounding box center [545, 589] width 29 height 14
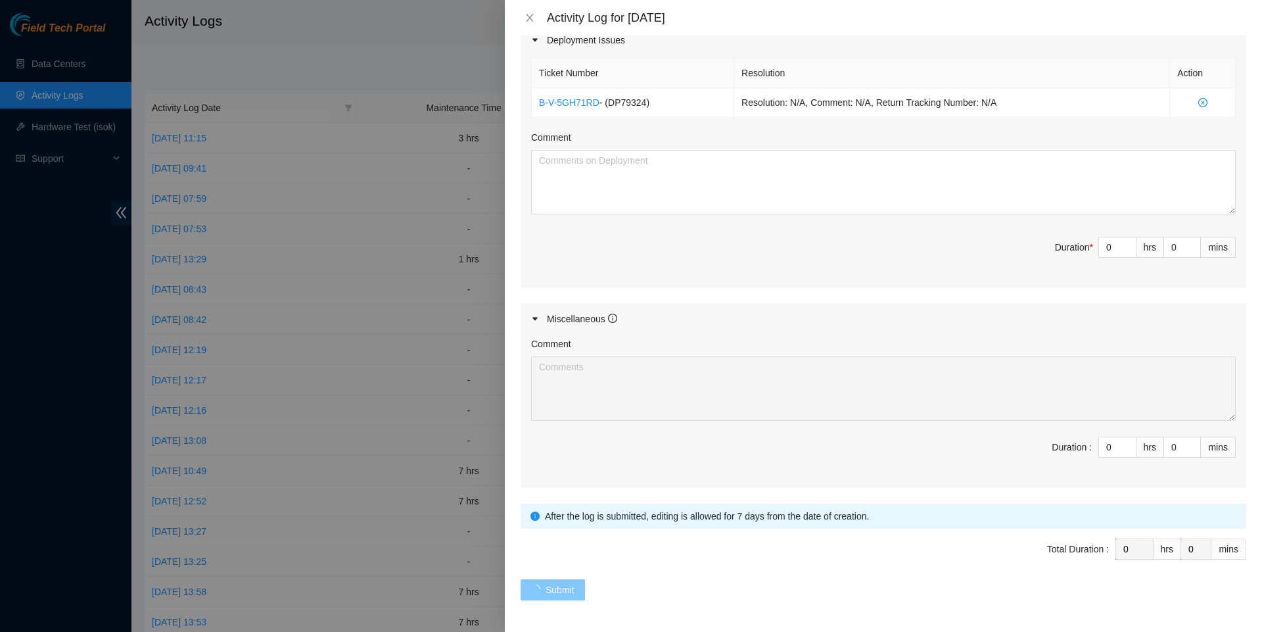
scroll to position [0, 0]
